Goal: Obtain resource: Download file/media

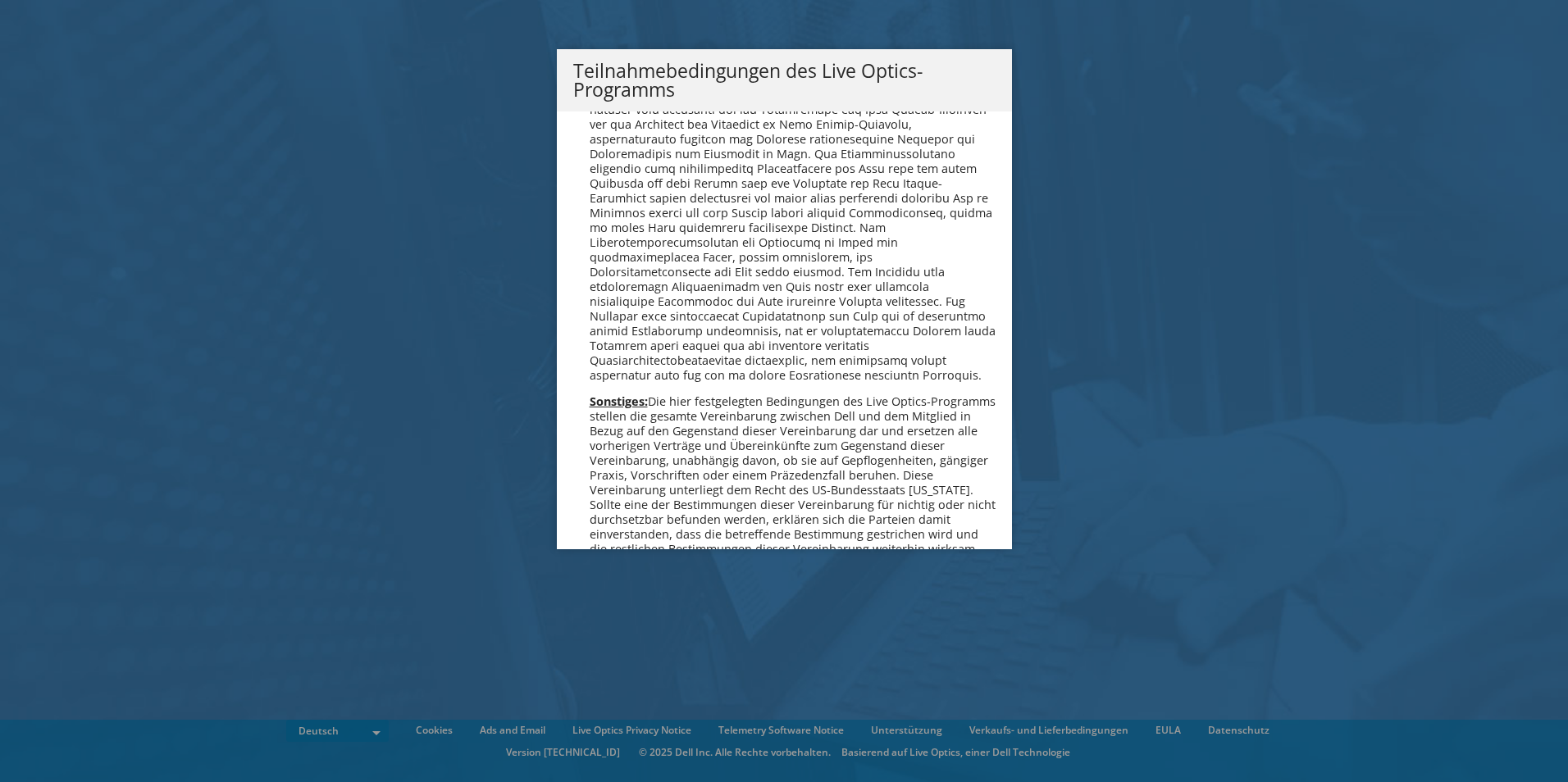
scroll to position [1602, 0]
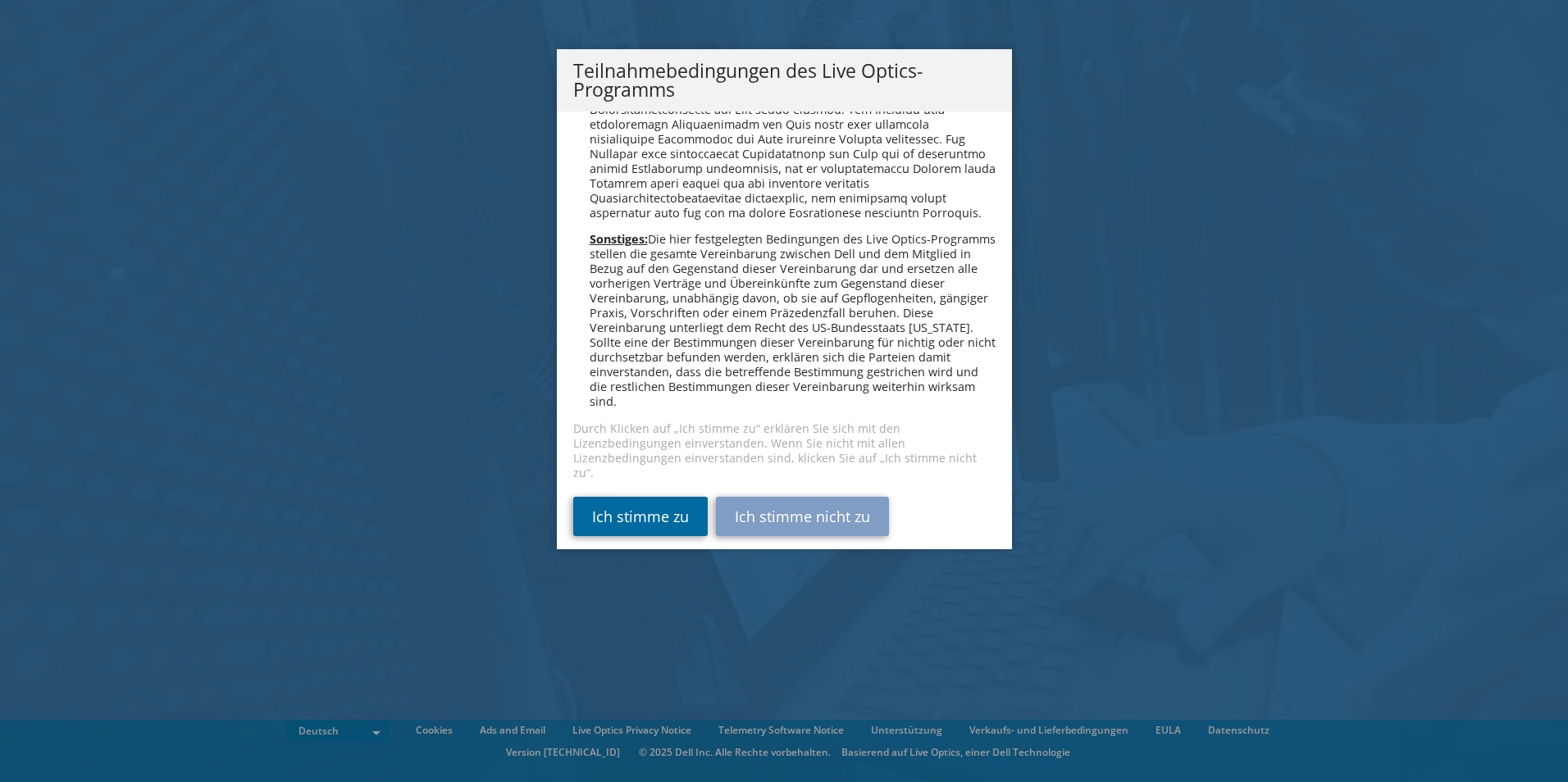
click at [666, 503] on link "Ich stimme zu" at bounding box center [641, 515] width 135 height 39
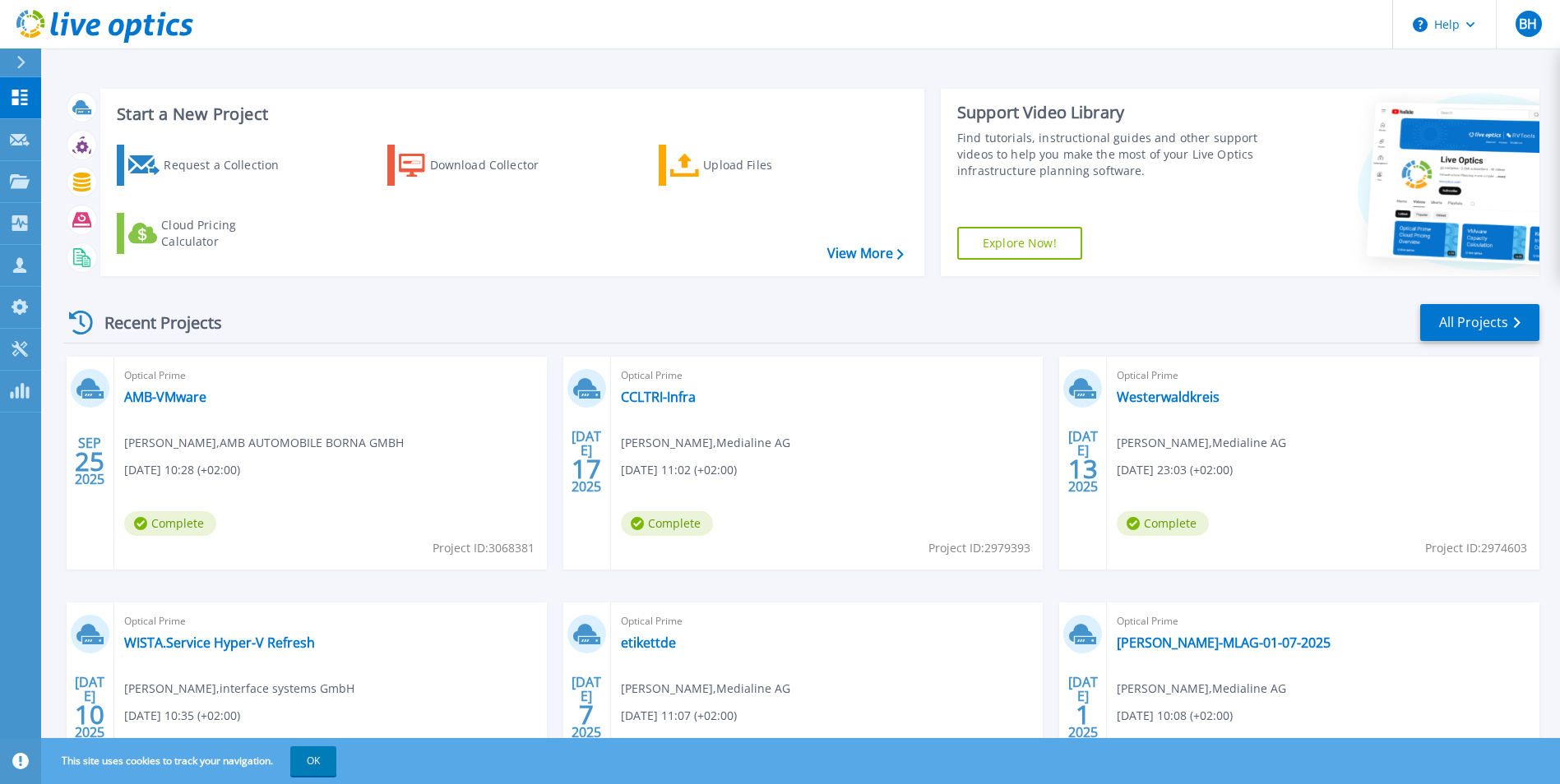
click at [368, 69] on div "Start a New Project Request a Collection Download Collector Upload Files Cloud …" at bounding box center [800, 430] width 1518 height 861
click at [149, 394] on link "AMB-VMware" at bounding box center [165, 397] width 82 height 16
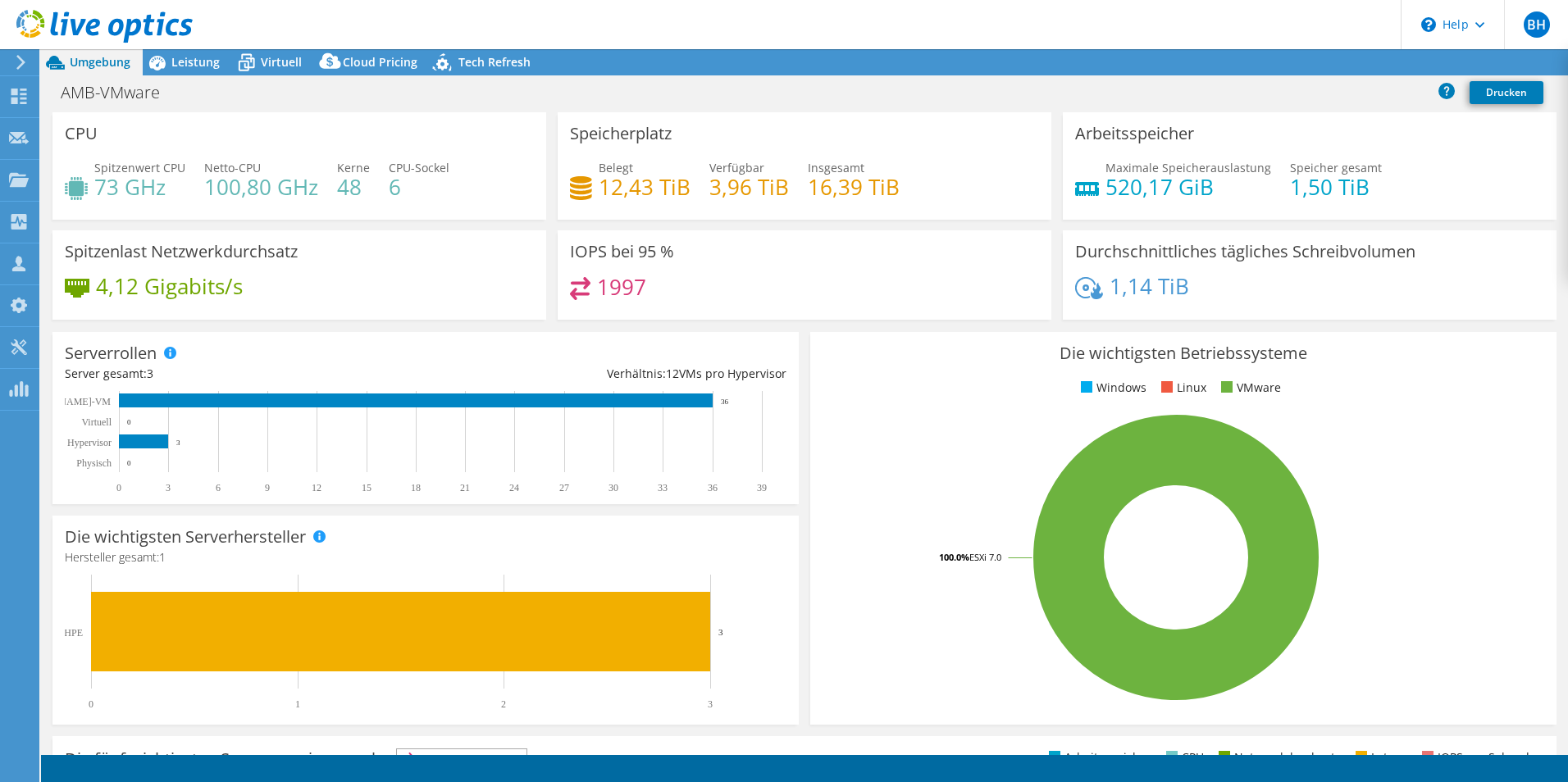
select select "USD"
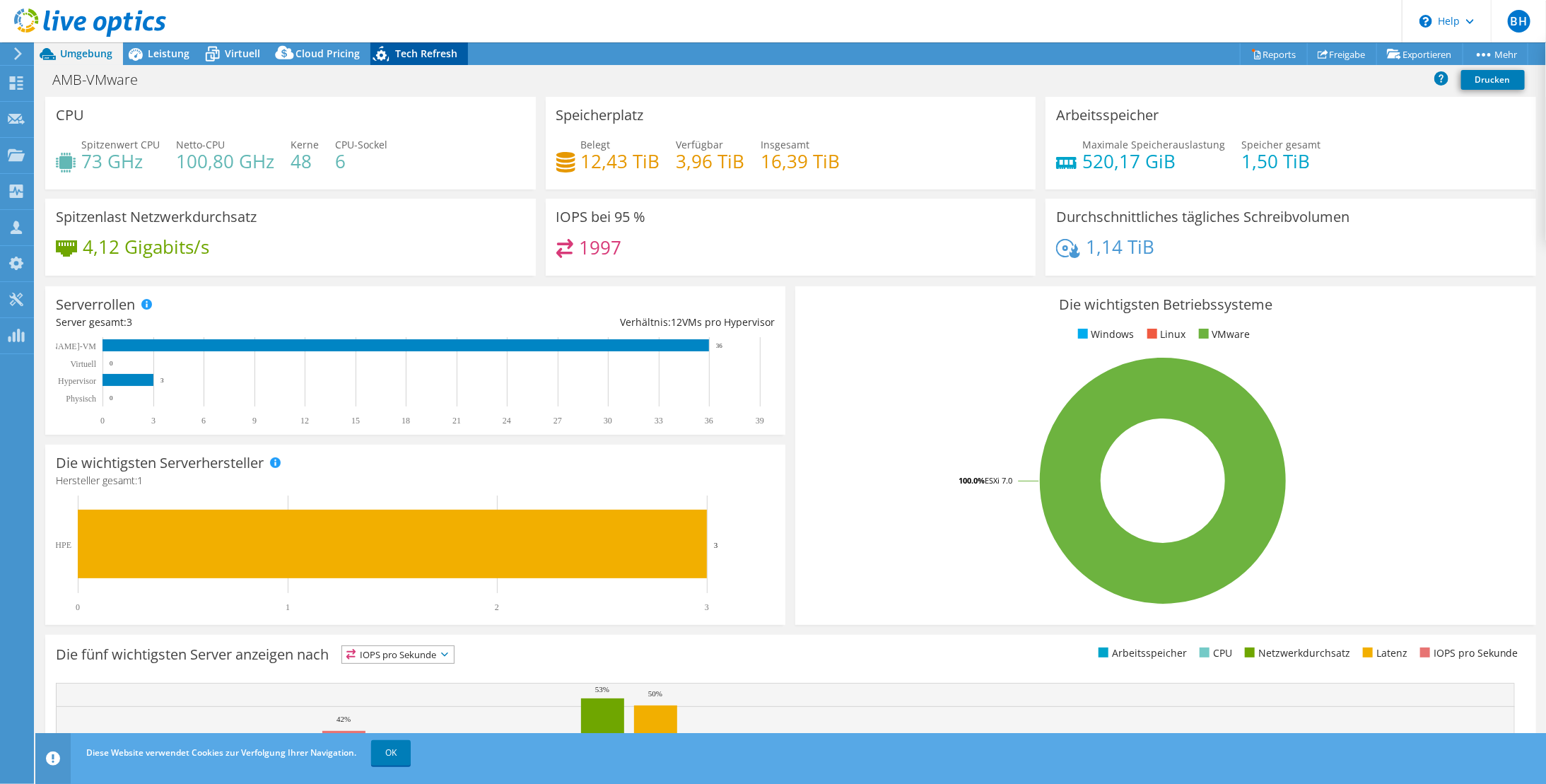
click at [435, 55] on span "Tech Refresh" at bounding box center [426, 53] width 62 height 13
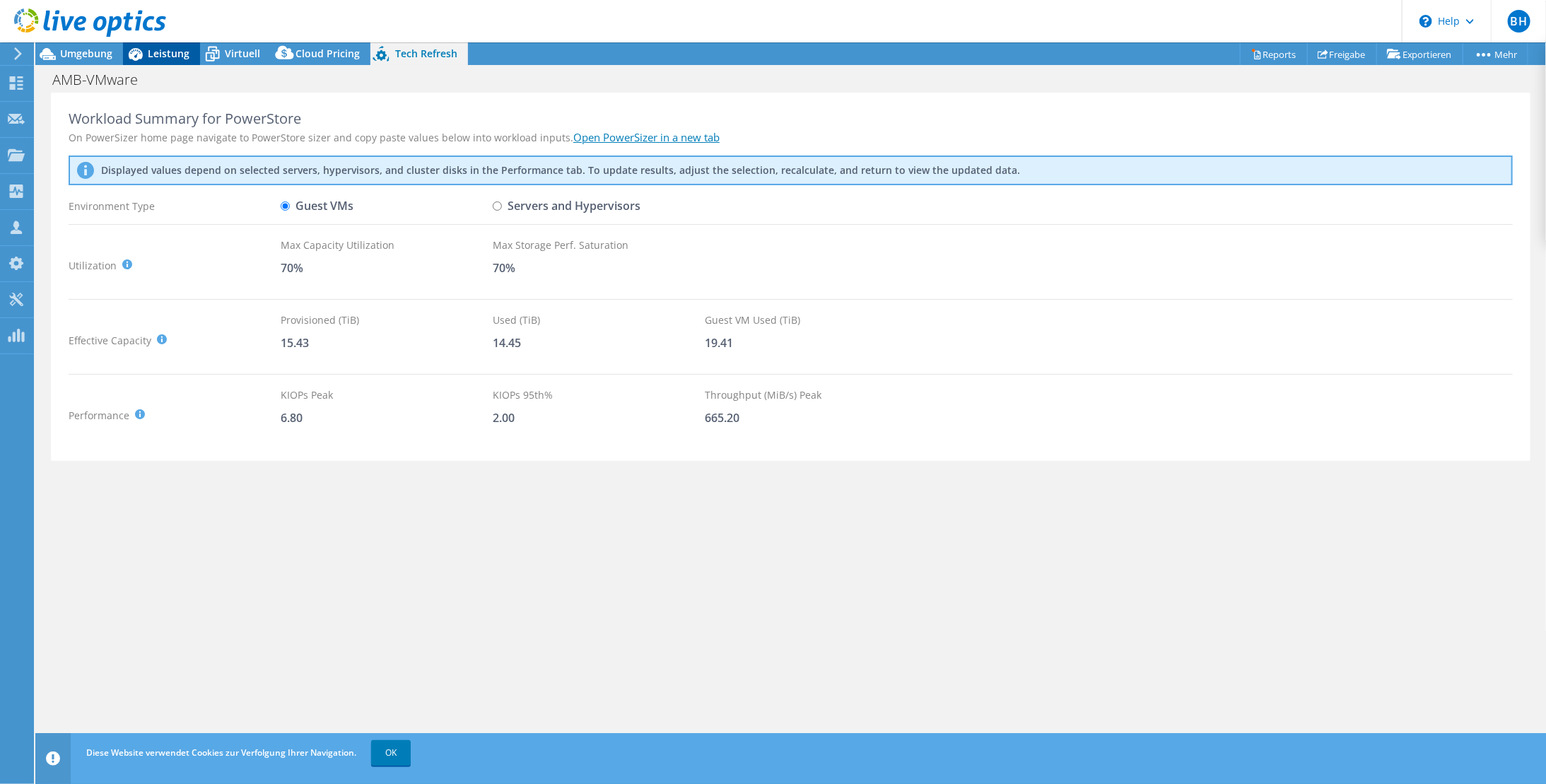
click at [169, 59] on span "Leistung" at bounding box center [169, 53] width 42 height 13
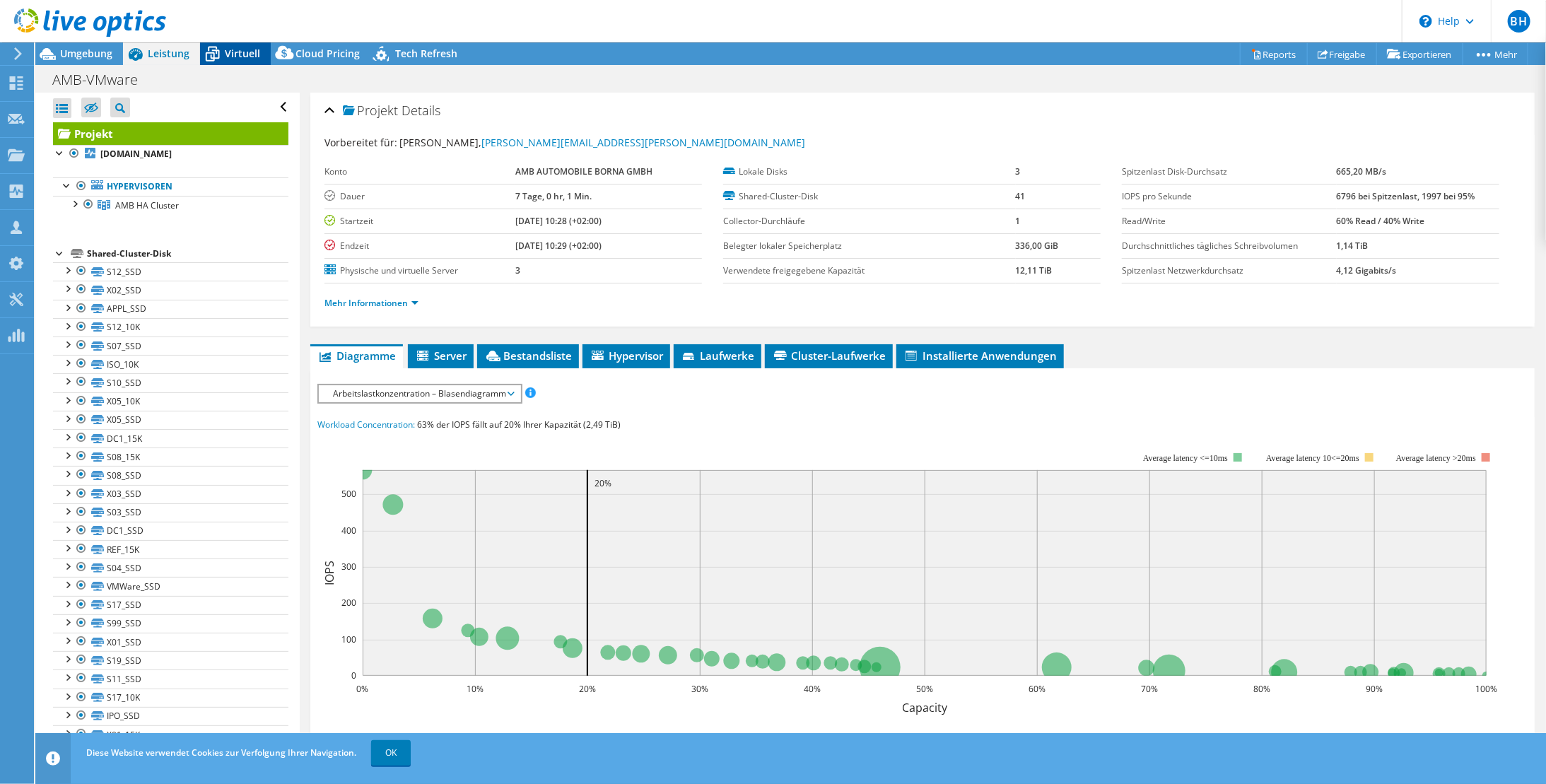
click at [221, 48] on icon at bounding box center [212, 54] width 25 height 25
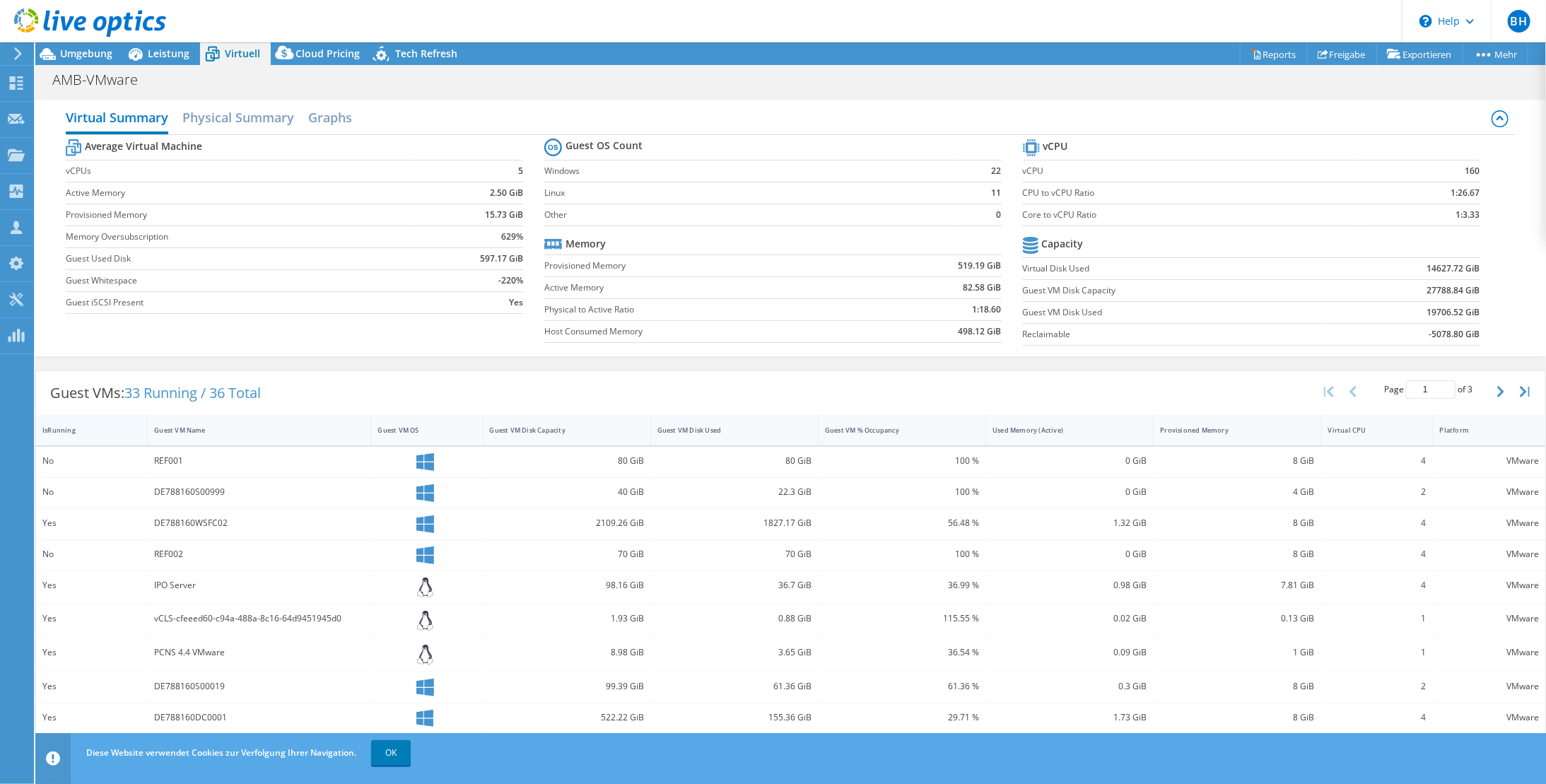
click at [62, 428] on div "IsRunning" at bounding box center [83, 430] width 81 height 9
click at [80, 62] on div "Umgebung" at bounding box center [79, 54] width 88 height 23
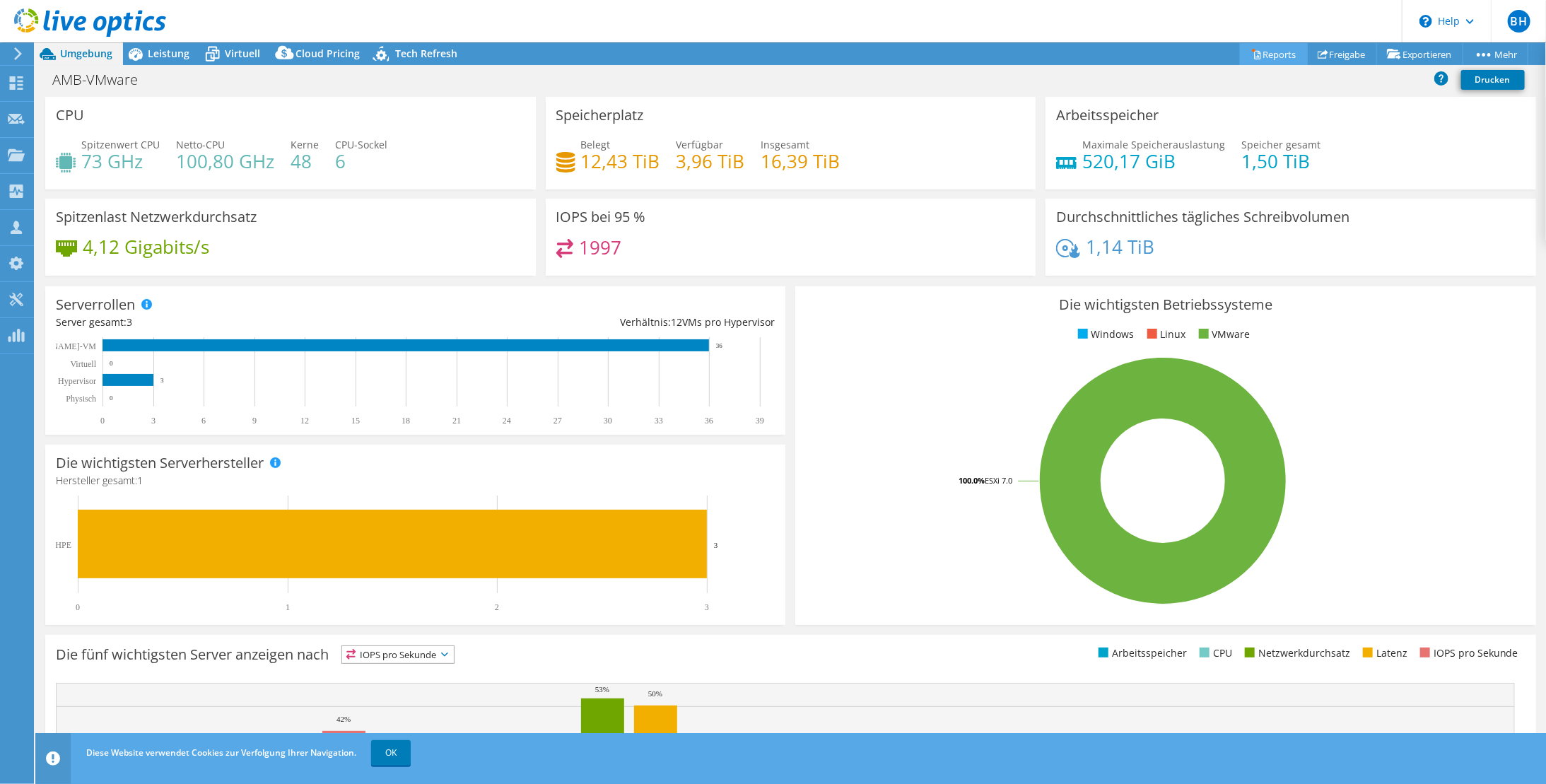
click at [1268, 53] on link "Reports" at bounding box center [1273, 54] width 68 height 22
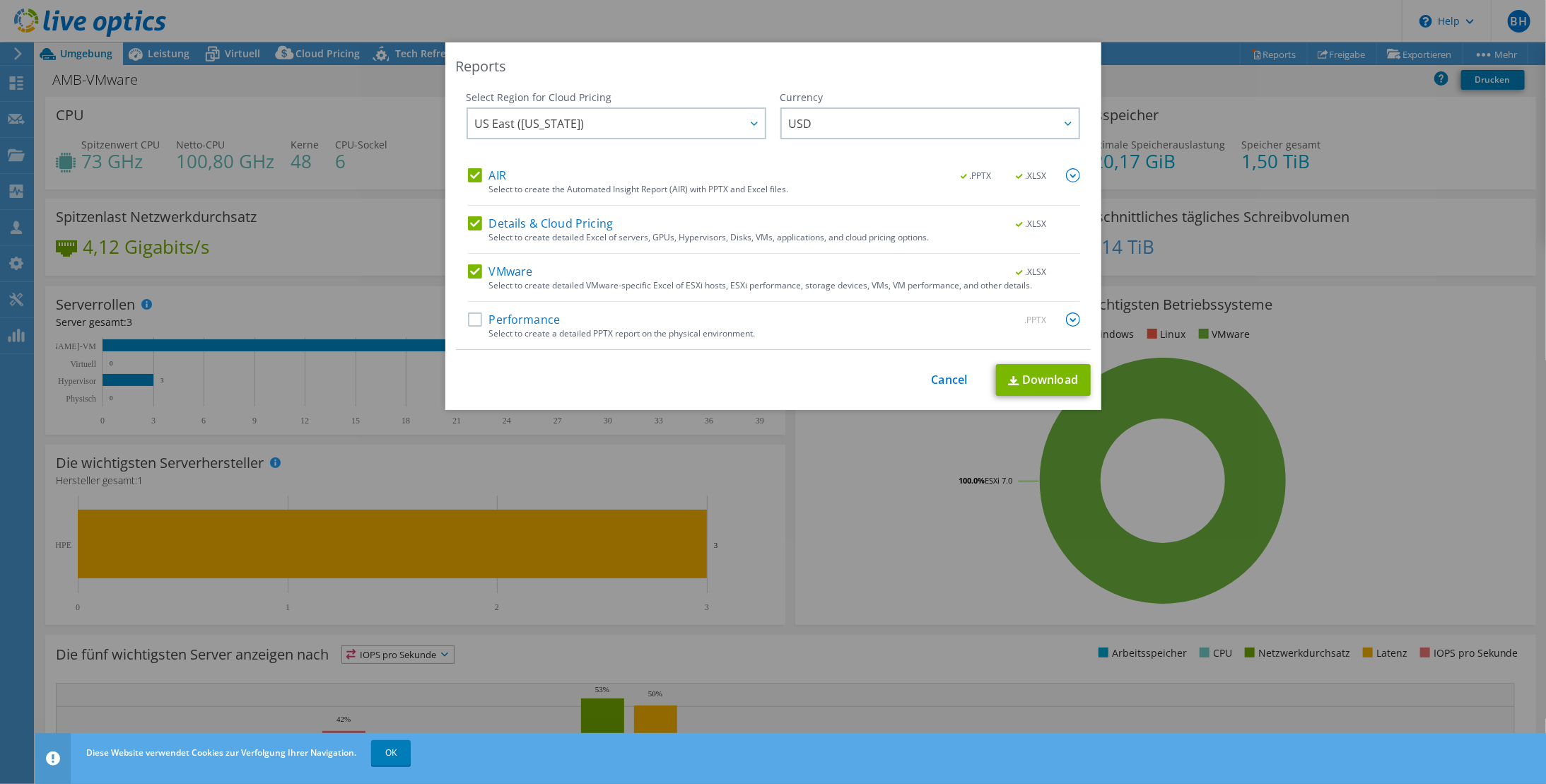
click at [476, 172] on label "AIR" at bounding box center [487, 175] width 38 height 14
click at [0, 0] on input "AIR" at bounding box center [0, 0] width 0 height 0
click at [476, 219] on label "Details & Cloud Pricing" at bounding box center [541, 223] width 146 height 14
click at [0, 0] on input "Details & Cloud Pricing" at bounding box center [0, 0] width 0 height 0
click at [1034, 376] on link "Download" at bounding box center [1043, 380] width 95 height 32
